Goal: Find contact information: Find contact information

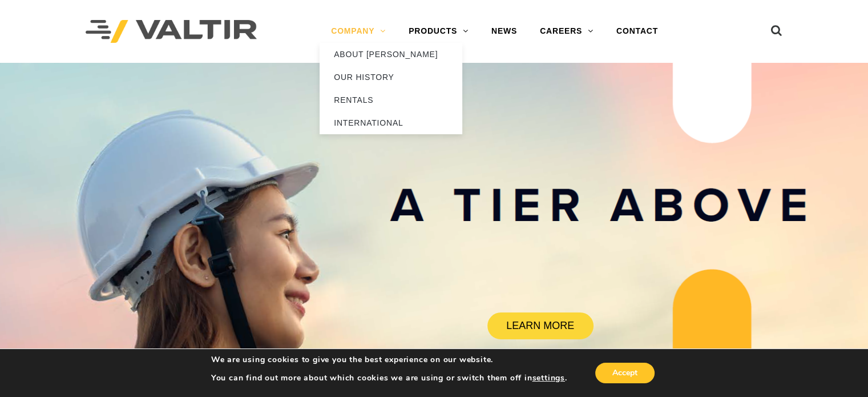
click at [363, 34] on link "COMPANY" at bounding box center [359, 31] width 78 height 23
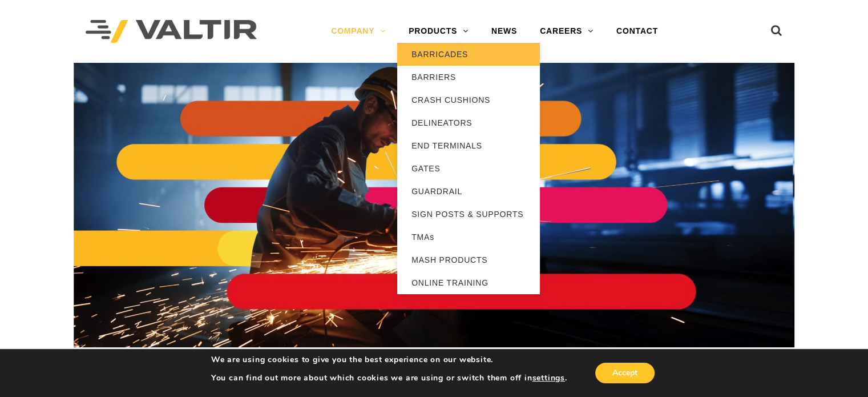
click at [441, 51] on link "BARRICADES" at bounding box center [468, 54] width 143 height 23
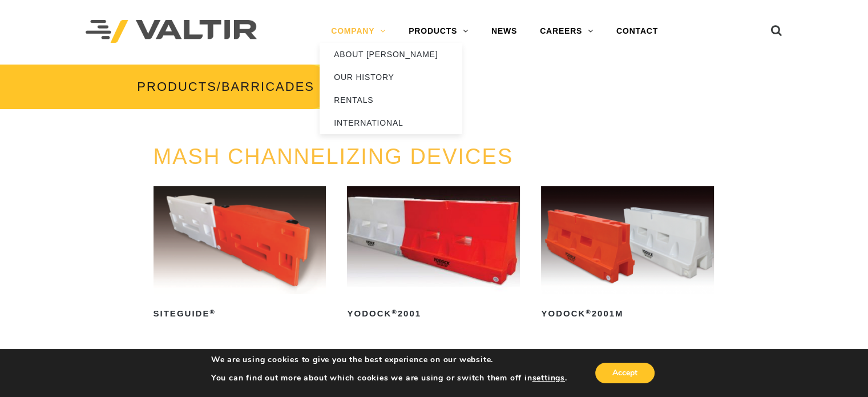
click at [378, 27] on link "COMPANY" at bounding box center [359, 31] width 78 height 23
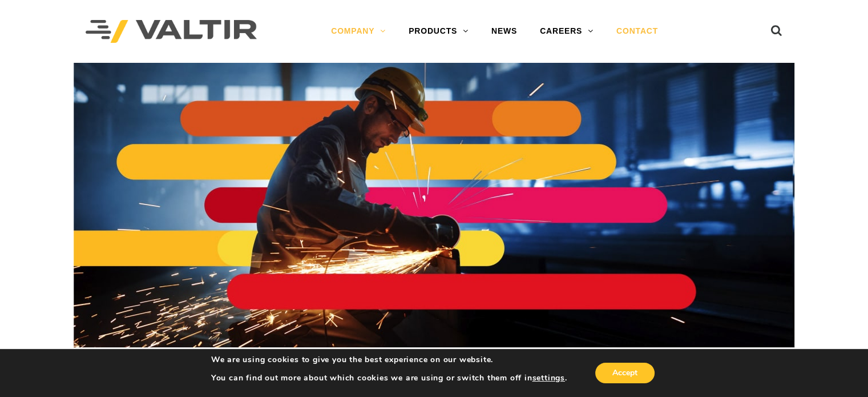
click at [654, 28] on link "CONTACT" at bounding box center [637, 31] width 65 height 23
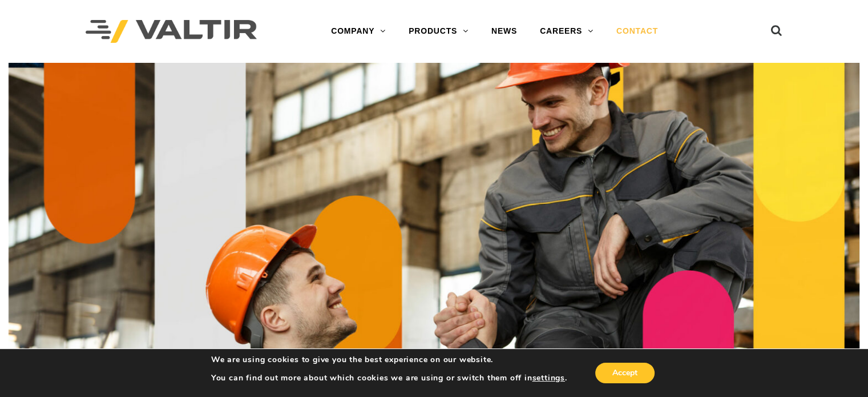
scroll to position [347, 0]
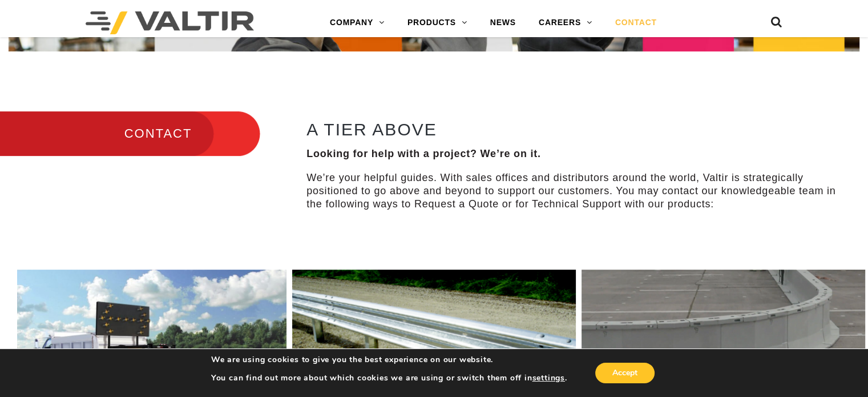
click at [175, 138] on h3 "CONTACT" at bounding box center [130, 134] width 260 height 48
click at [629, 372] on button "Accept" at bounding box center [625, 373] width 59 height 21
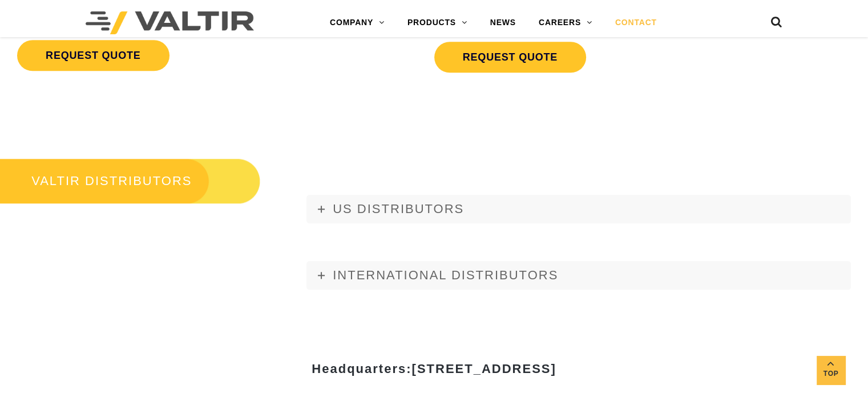
scroll to position [1285, 0]
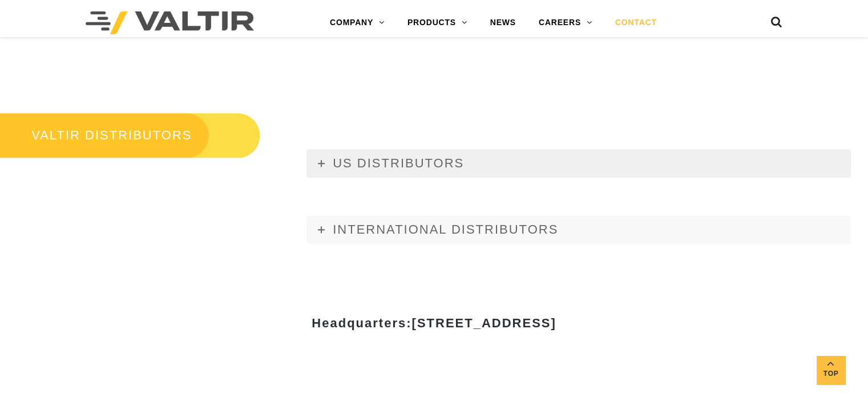
click at [351, 162] on span "US DISTRIBUTORS" at bounding box center [398, 163] width 131 height 14
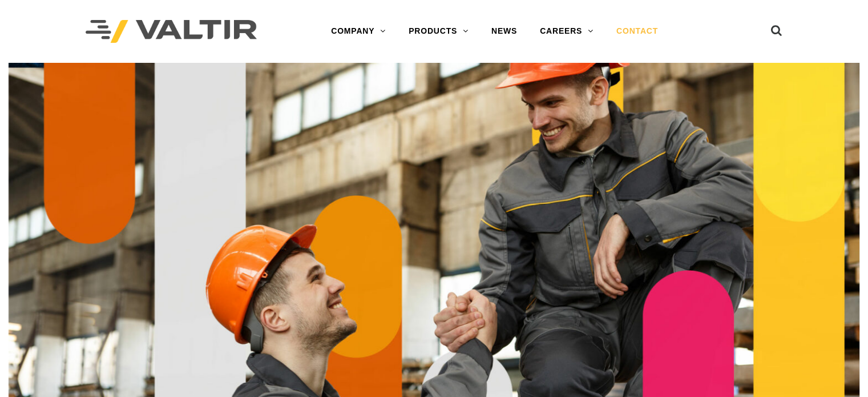
click at [616, 31] on link "CONTACT" at bounding box center [637, 31] width 65 height 23
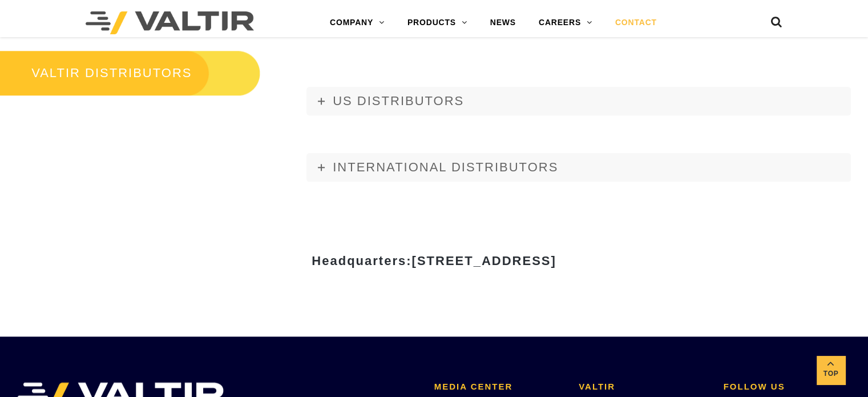
scroll to position [1629, 0]
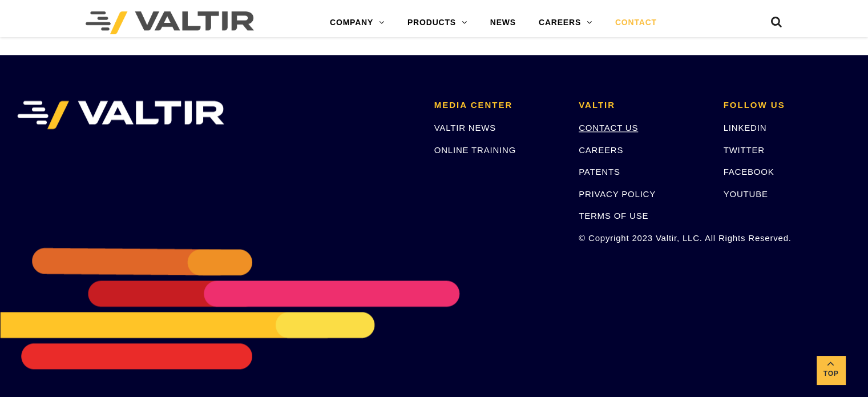
click at [593, 124] on link "CONTACT US" at bounding box center [608, 128] width 59 height 10
